Goal: Task Accomplishment & Management: Check status

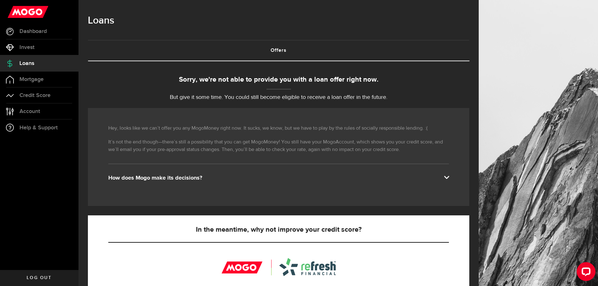
click at [278, 47] on link "Offers (requires attention)" at bounding box center [278, 50] width 381 height 20
click at [449, 176] on span at bounding box center [446, 176] width 5 height 5
click at [38, 115] on link "Account Compte" at bounding box center [39, 112] width 78 height 16
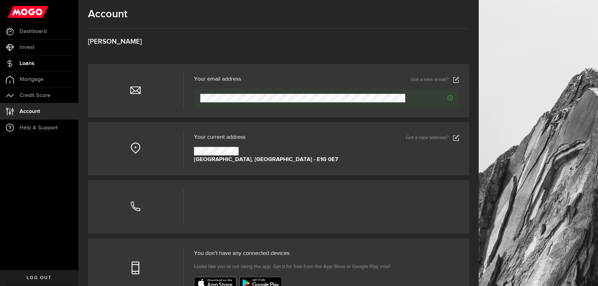
click at [31, 63] on span "Loans" at bounding box center [26, 64] width 15 height 6
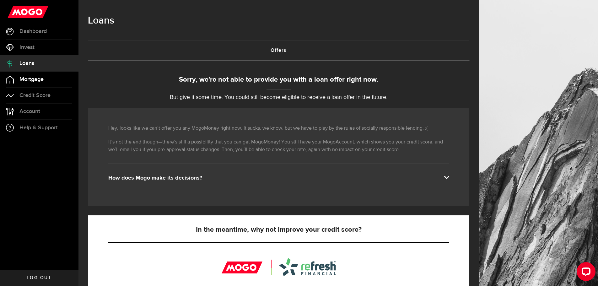
click at [32, 79] on span "Mortgage" at bounding box center [31, 80] width 24 height 6
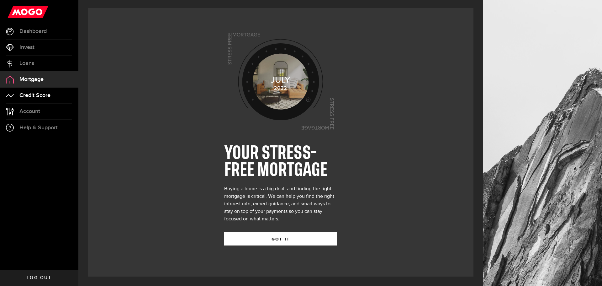
click at [37, 96] on span "Credit Score" at bounding box center [34, 96] width 31 height 6
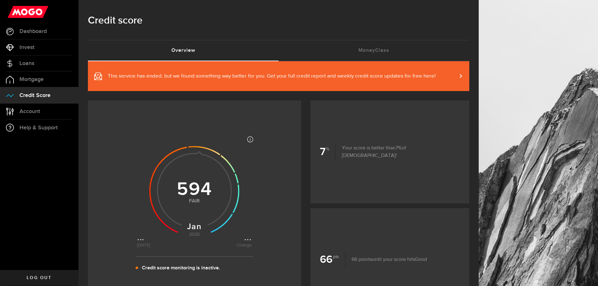
click at [45, 22] on div at bounding box center [39, 12] width 78 height 24
click at [47, 28] on link "Dashboard" at bounding box center [39, 32] width 78 height 16
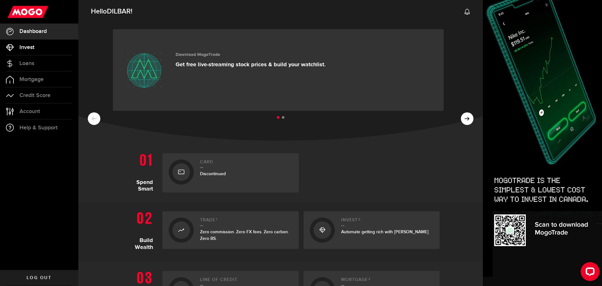
click at [31, 50] on span "Invest" at bounding box center [26, 48] width 15 height 6
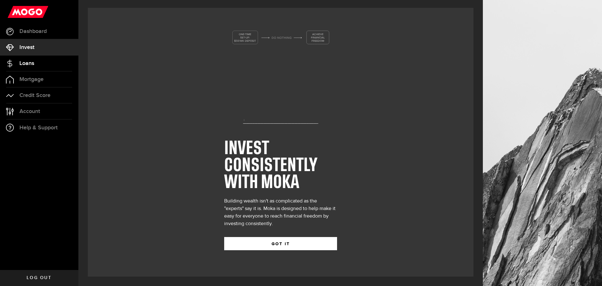
click at [30, 63] on span "Loans" at bounding box center [26, 64] width 15 height 6
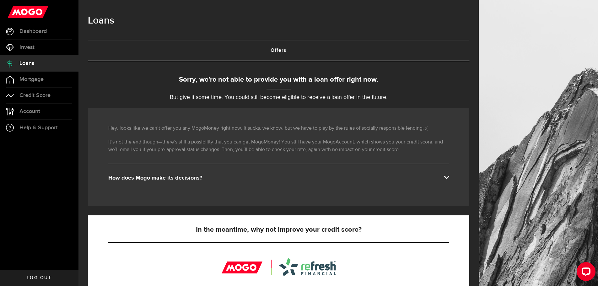
click at [265, 88] on div "Sorry, we're not able to provide you with a loan offer right now. But give it s…" at bounding box center [278, 88] width 381 height 27
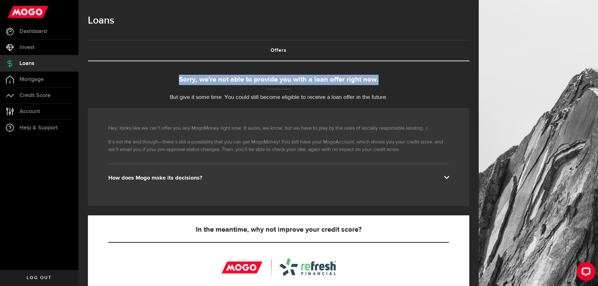
drag, startPoint x: 265, startPoint y: 88, endPoint x: 279, endPoint y: 50, distance: 40.2
click at [274, 79] on div "Sorry, we're not able to provide you with a loan offer right now. But give it s…" at bounding box center [278, 88] width 381 height 27
click at [279, 49] on link "Offers (requires attention)" at bounding box center [278, 50] width 381 height 20
click at [289, 49] on link "Offers (requires attention)" at bounding box center [278, 50] width 381 height 20
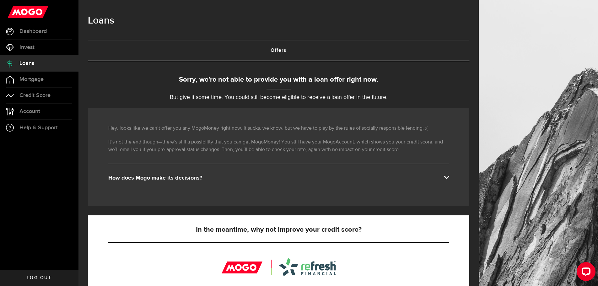
click at [239, 74] on div "Borrow responsibly Get your pre-approved offer based on your financial history …" at bounding box center [278, 241] width 381 height 360
drag, startPoint x: 208, startPoint y: 78, endPoint x: 320, endPoint y: 80, distance: 112.7
click at [320, 80] on div "Sorry, we're not able to provide you with a loan offer right now." at bounding box center [278, 80] width 381 height 10
click at [333, 79] on div "Sorry, we're not able to provide you with a loan offer right now." at bounding box center [278, 80] width 381 height 10
drag, startPoint x: 355, startPoint y: 80, endPoint x: 277, endPoint y: 80, distance: 77.8
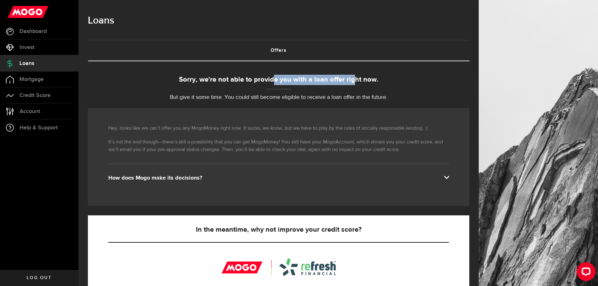
click at [277, 80] on div "Sorry, we're not able to provide you with a loan offer right now." at bounding box center [278, 80] width 381 height 10
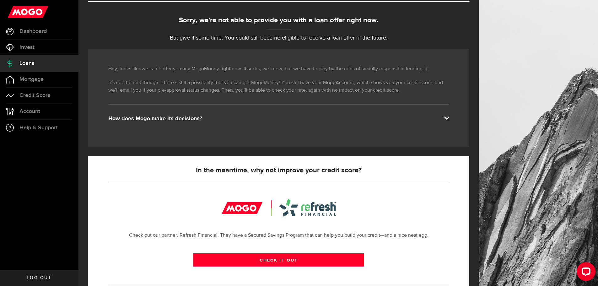
scroll to position [138, 0]
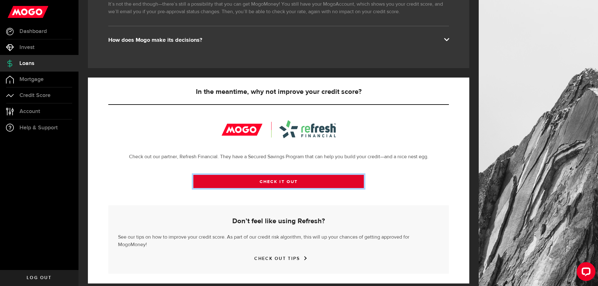
click at [263, 180] on link "CHECK IT OUT" at bounding box center [278, 181] width 170 height 13
